Goal: Information Seeking & Learning: Check status

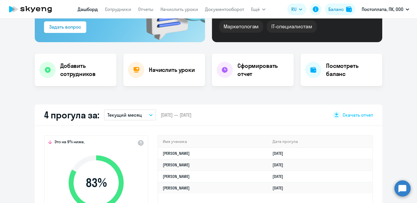
scroll to position [114, 0]
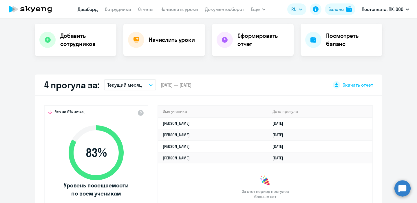
click at [125, 83] on p "Текущий месяц" at bounding box center [124, 85] width 34 height 7
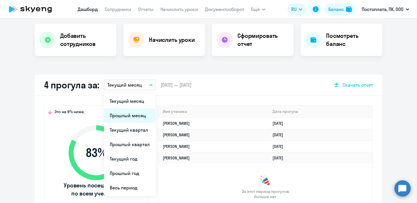
click at [123, 113] on li "Прошлый месяц" at bounding box center [130, 116] width 52 height 14
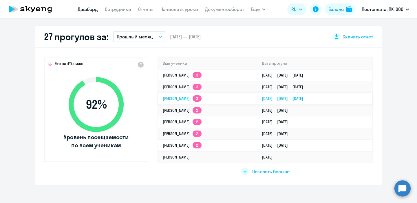
scroll to position [165, 0]
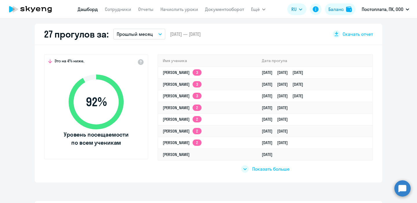
select select "30"
click at [255, 167] on span "Показать больше" at bounding box center [270, 169] width 37 height 6
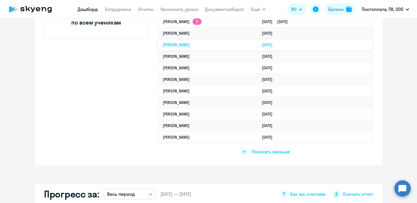
scroll to position [286, 0]
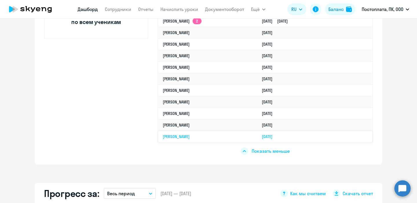
click at [262, 137] on link "[DATE]" at bounding box center [269, 136] width 15 height 5
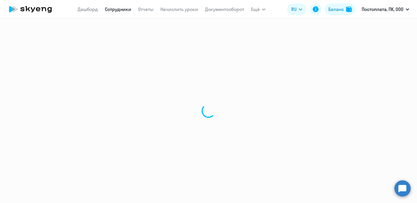
select select "english"
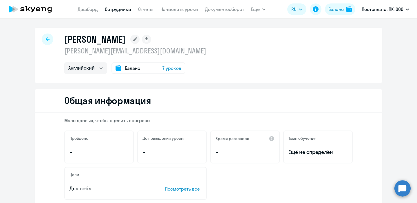
click at [112, 10] on link "Сотрудники" at bounding box center [118, 9] width 26 height 6
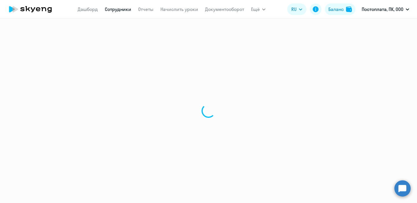
select select "30"
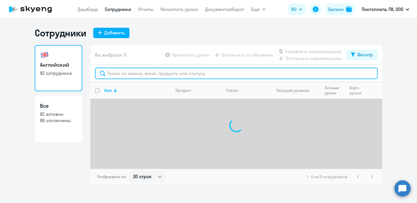
click at [136, 76] on input "text" at bounding box center [236, 74] width 283 height 12
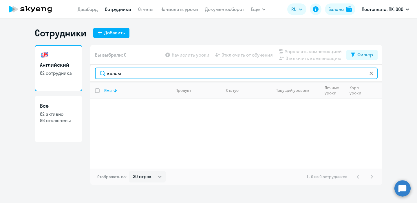
click at [130, 70] on input "калам" at bounding box center [236, 74] width 283 height 12
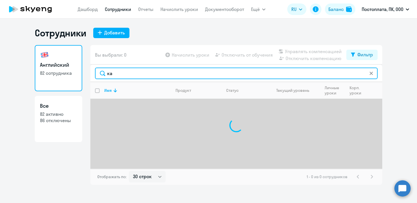
type input "к"
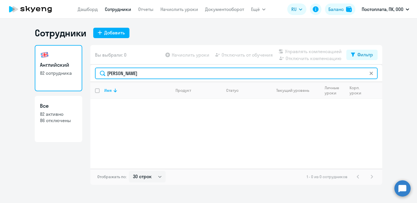
type input "[PERSON_NAME]"
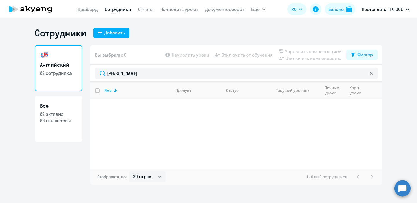
click at [117, 7] on link "Сотрудники" at bounding box center [118, 9] width 26 height 6
click at [377, 10] on p "Постоплата, ПК, ООО" at bounding box center [383, 9] width 42 height 7
click at [253, 11] on span "Ещё" at bounding box center [255, 9] width 9 height 7
click at [28, 7] on icon at bounding box center [30, 9] width 51 height 14
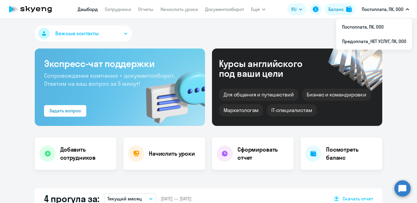
click at [391, 9] on p "Постоплата, ПК, ООО" at bounding box center [383, 9] width 42 height 7
select select "30"
click at [118, 9] on link "Сотрудники" at bounding box center [118, 9] width 26 height 6
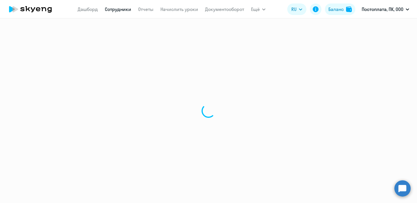
select select "30"
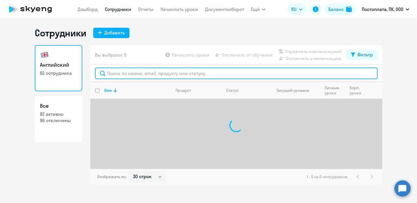
click at [139, 73] on input "text" at bounding box center [236, 74] width 283 height 12
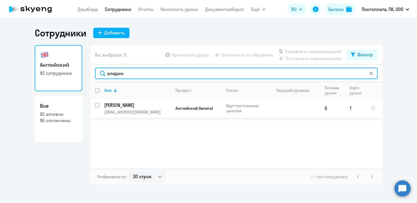
type input "аладин"
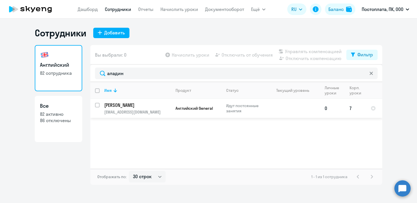
click at [278, 110] on td at bounding box center [293, 108] width 54 height 19
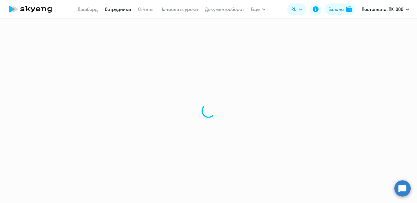
select select "english"
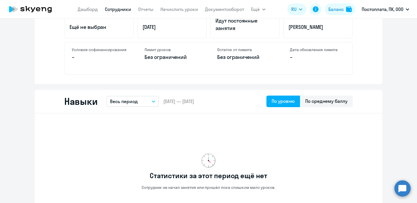
scroll to position [261, 0]
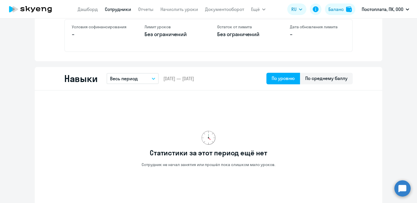
click at [135, 78] on p "Весь период" at bounding box center [124, 78] width 28 height 7
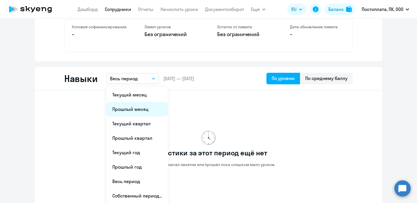
click at [129, 107] on li "Прошлый месяц" at bounding box center [137, 109] width 61 height 14
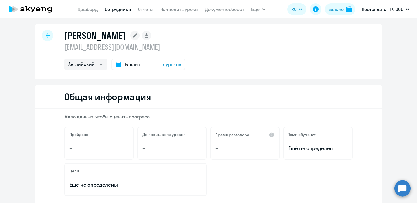
scroll to position [1, 0]
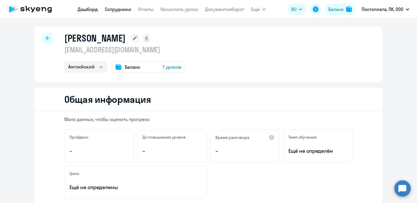
click at [89, 9] on link "Дашборд" at bounding box center [88, 9] width 20 height 6
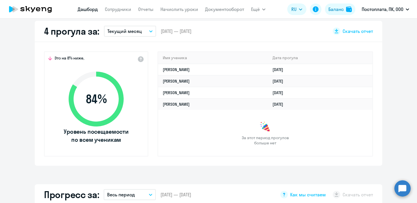
scroll to position [168, 0]
select select "30"
